Goal: Complete application form: Complete application form

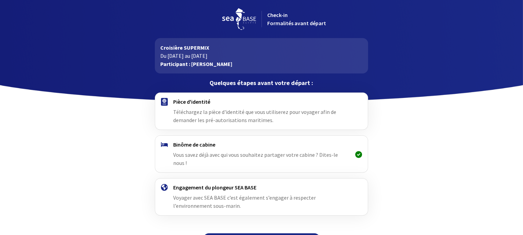
click at [357, 154] on icon at bounding box center [358, 154] width 7 height 0
click at [278, 145] on h4 "Binôme de cabine" at bounding box center [261, 144] width 176 height 7
click at [194, 102] on h4 "Pièce d'identité" at bounding box center [261, 101] width 176 height 7
click at [192, 116] on span "Téléchargez la pièce d'identité que vous utiliserez pour voyager afin de demand…" at bounding box center [254, 115] width 163 height 15
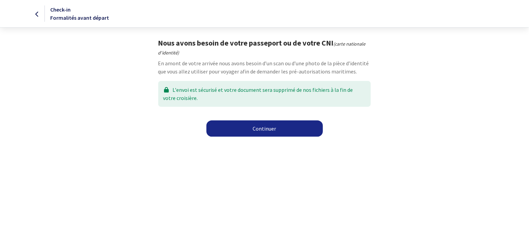
click at [257, 130] on link "Continuer" at bounding box center [265, 128] width 116 height 16
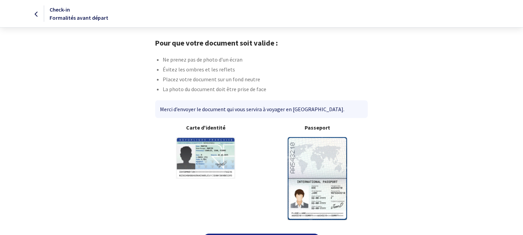
click at [318, 165] on img at bounding box center [317, 178] width 59 height 83
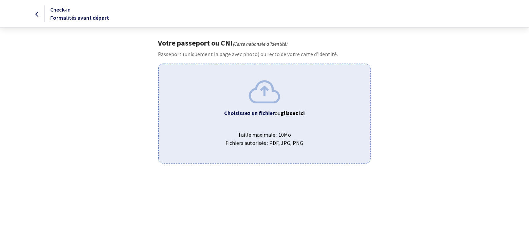
click at [263, 111] on b "Choisissez un fichier" at bounding box center [250, 112] width 51 height 7
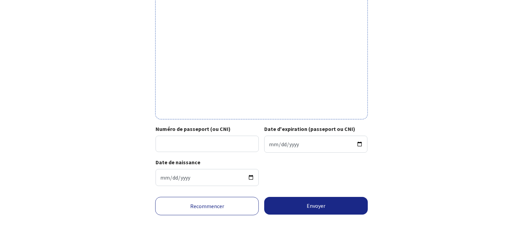
scroll to position [224, 0]
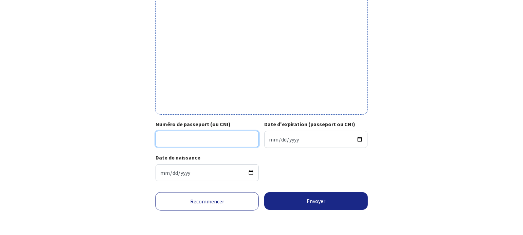
click at [162, 141] on input "Numéro de passeport (ou CNI)" at bounding box center [207, 139] width 103 height 16
type input "17AD78028"
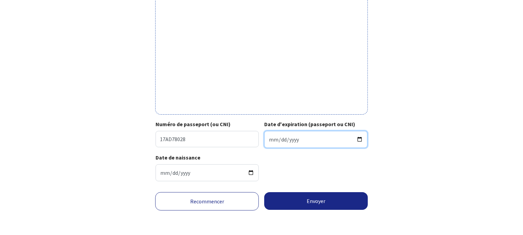
click at [283, 139] on input "Date d'expiration (passeport ou CNI)" at bounding box center [315, 139] width 103 height 17
type input "[DATE]"
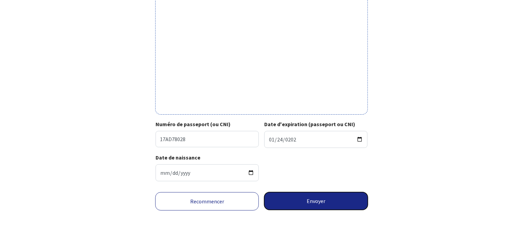
click at [337, 198] on button "Envoyer" at bounding box center [316, 201] width 104 height 18
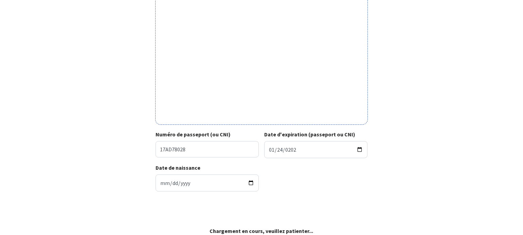
scroll to position [214, 0]
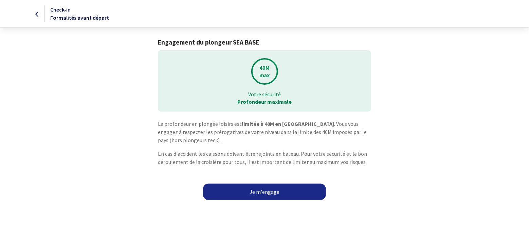
click at [270, 190] on link "Je m'engage" at bounding box center [264, 191] width 123 height 16
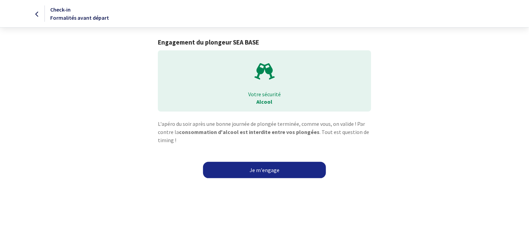
click at [257, 168] on link "Je m'engage" at bounding box center [264, 170] width 123 height 16
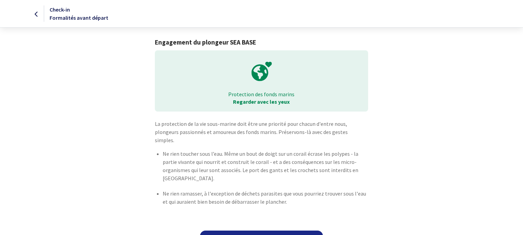
scroll to position [7, 0]
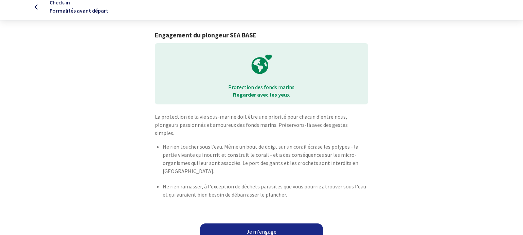
click at [251, 223] on link "Je m'engage" at bounding box center [261, 231] width 123 height 16
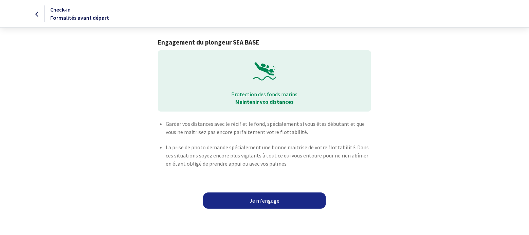
click at [252, 196] on link "Je m'engage" at bounding box center [264, 200] width 123 height 16
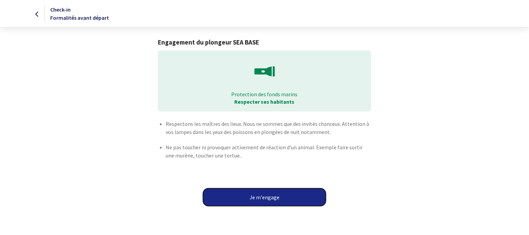
click at [252, 196] on button "Je m'engage" at bounding box center [264, 197] width 123 height 18
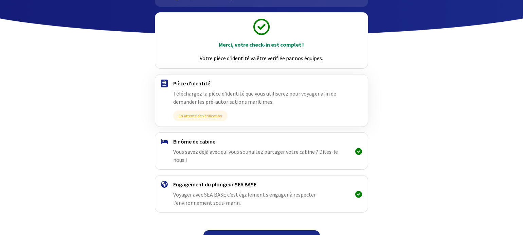
scroll to position [74, 0]
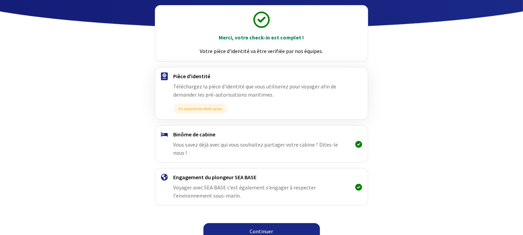
click at [256, 226] on link "Continuer" at bounding box center [261, 231] width 116 height 16
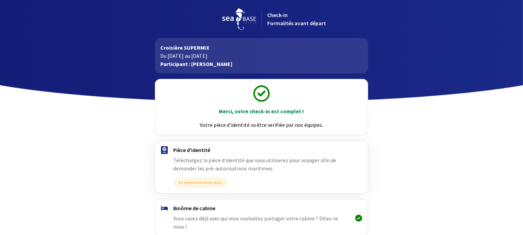
click at [338, 215] on span "Vous savez déjà avec qui vous souhaitez partager votre cabine ? Dites-le nous !" at bounding box center [255, 222] width 165 height 15
click at [360, 218] on icon at bounding box center [358, 218] width 7 height 0
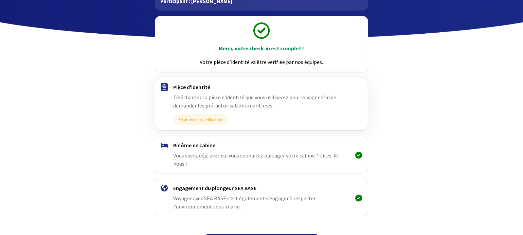
scroll to position [74, 0]
